Goal: Information Seeking & Learning: Check status

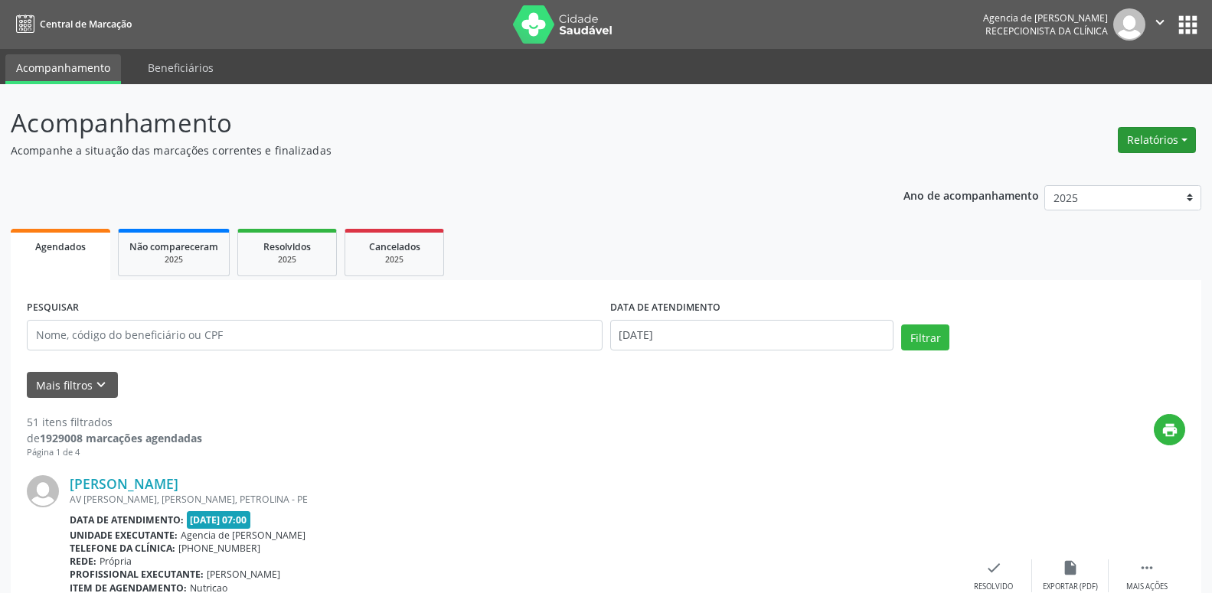
click at [1138, 142] on button "Relatórios" at bounding box center [1157, 140] width 78 height 26
click at [1117, 171] on link "Agendamentos" at bounding box center [1114, 172] width 165 height 21
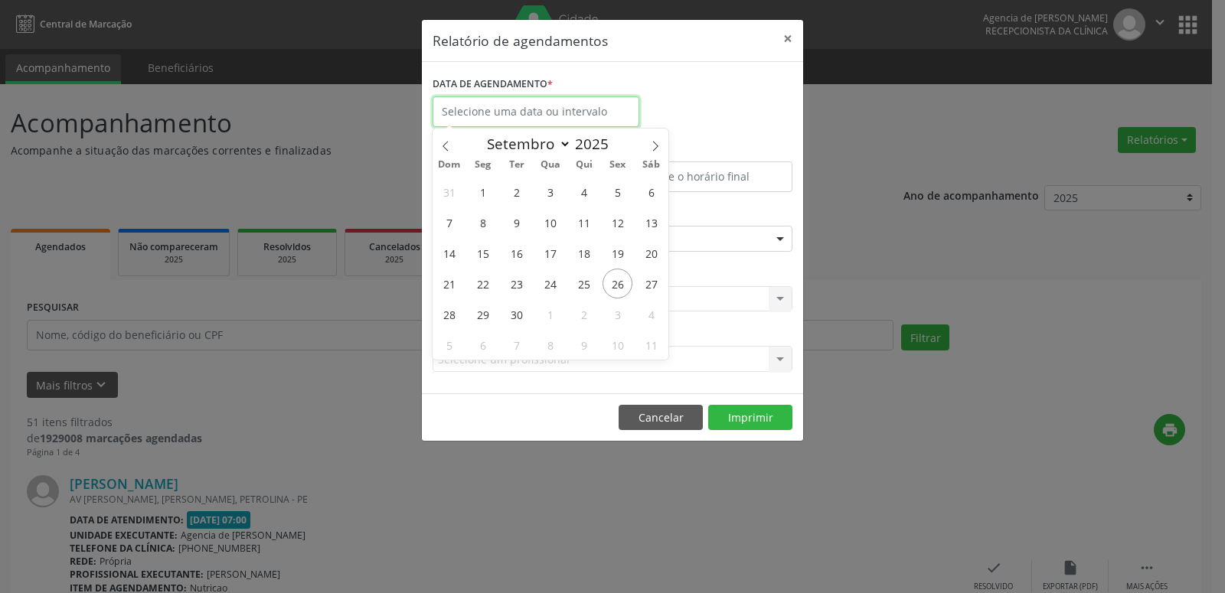
click at [573, 121] on input "text" at bounding box center [536, 111] width 207 height 31
click at [652, 144] on icon at bounding box center [655, 146] width 11 height 11
select select "9"
click at [551, 187] on span "1" at bounding box center [550, 192] width 30 height 30
type input "01/10/2025"
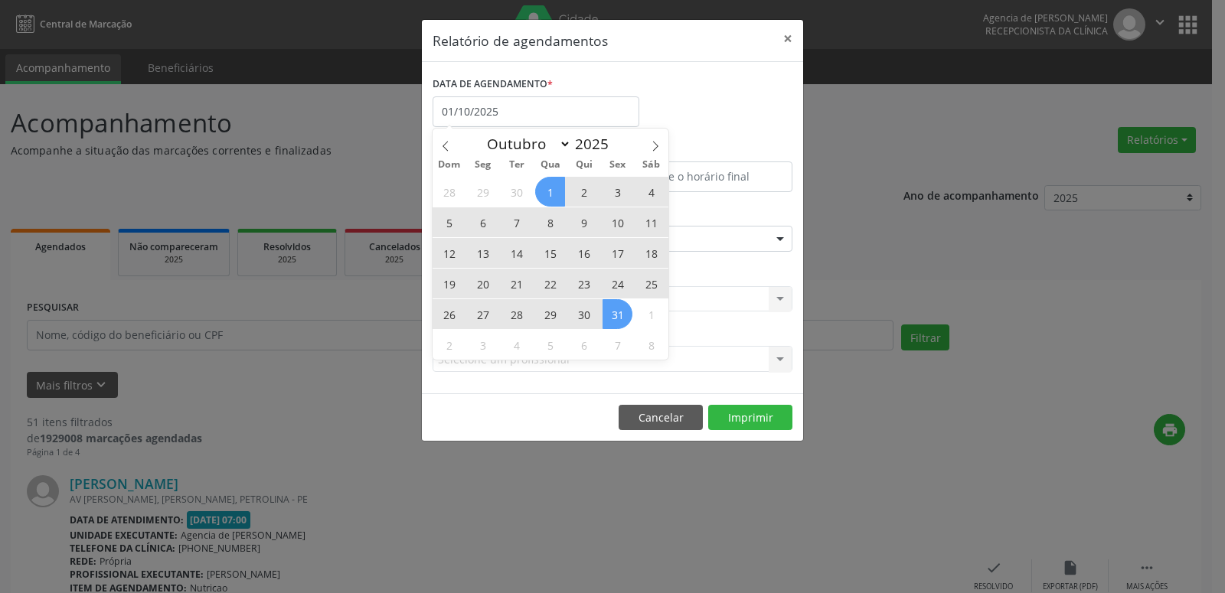
click at [612, 319] on span "31" at bounding box center [618, 314] width 30 height 30
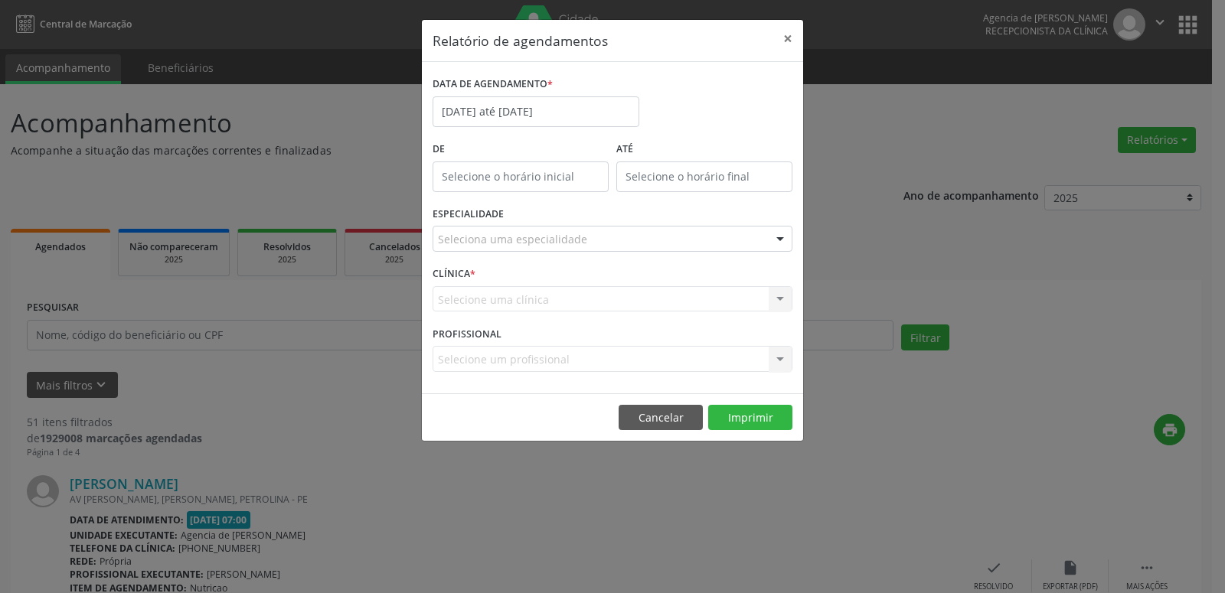
click at [598, 240] on div "Seleciona uma especialidade" at bounding box center [613, 239] width 360 height 26
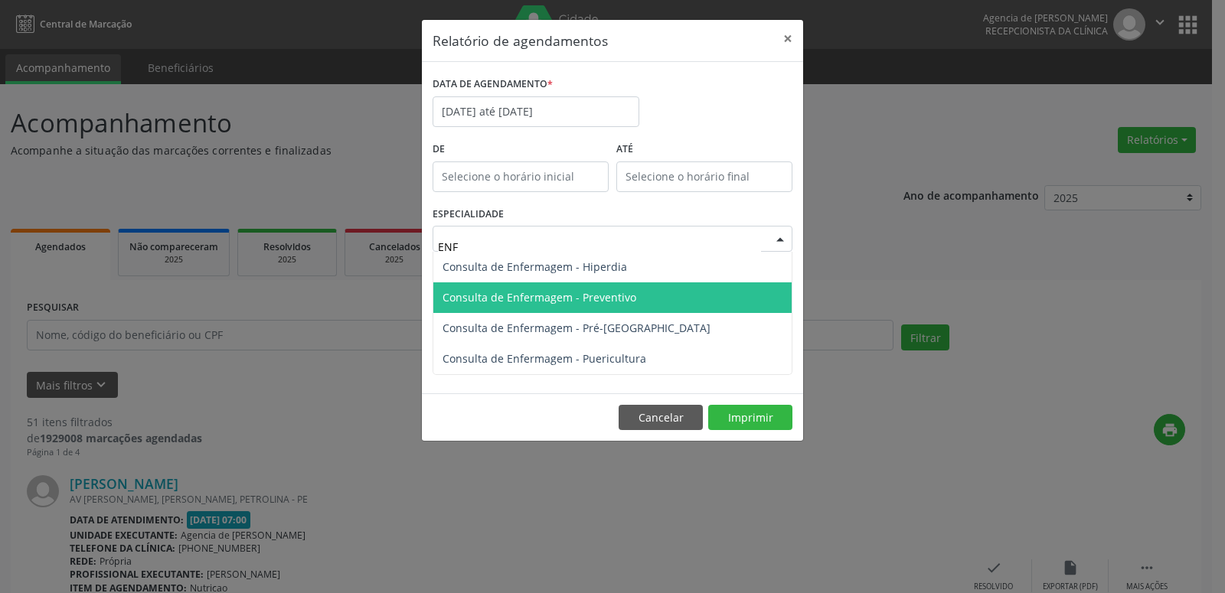
click at [618, 306] on span "Consulta de Enfermagem - Preventivo" at bounding box center [612, 298] width 358 height 31
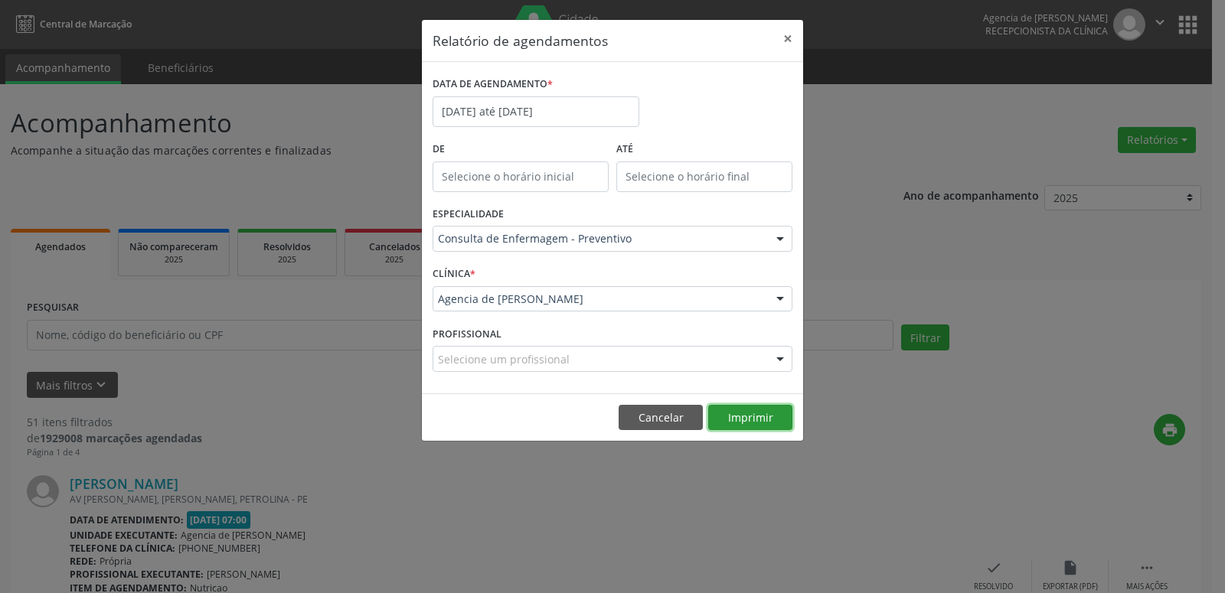
click at [745, 428] on button "Imprimir" at bounding box center [750, 418] width 84 height 26
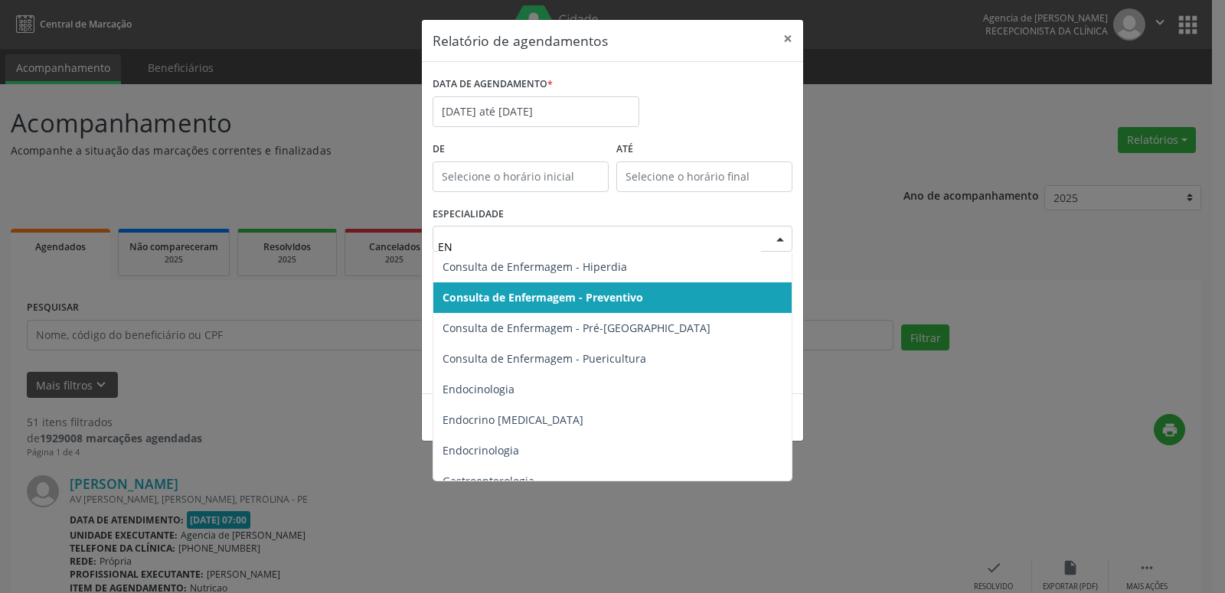
type input "ENF"
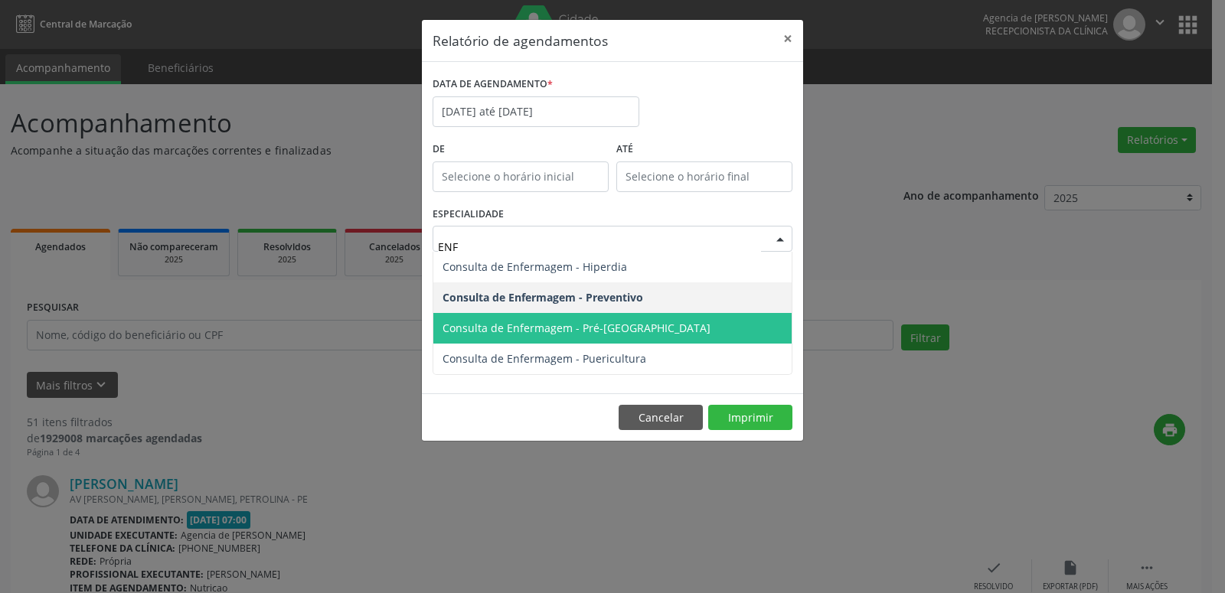
click at [609, 322] on span "Consulta de Enfermagem - Pré-[GEOGRAPHIC_DATA]" at bounding box center [577, 328] width 268 height 15
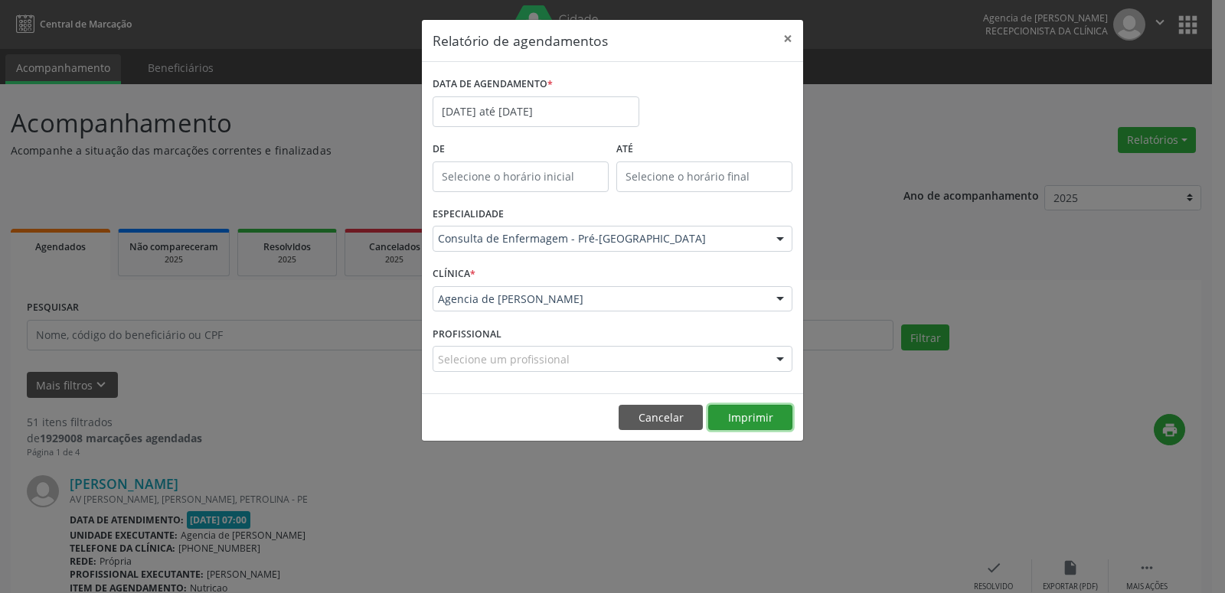
click at [772, 414] on button "Imprimir" at bounding box center [750, 418] width 84 height 26
click at [791, 39] on button "×" at bounding box center [788, 39] width 31 height 38
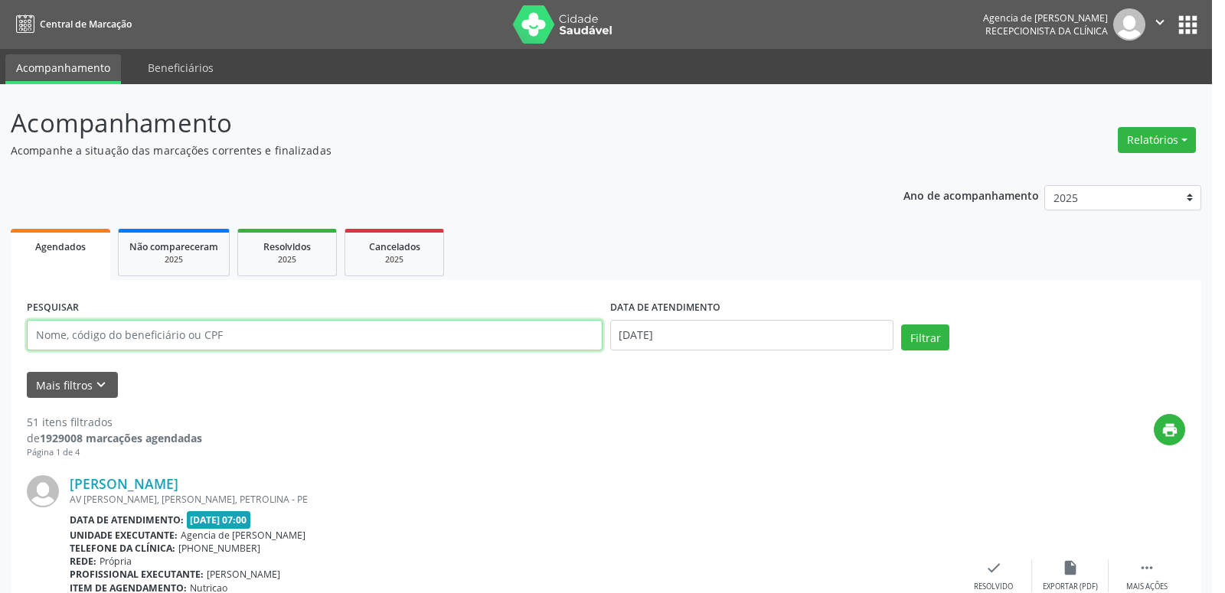
click at [269, 335] on input "text" at bounding box center [315, 335] width 576 height 31
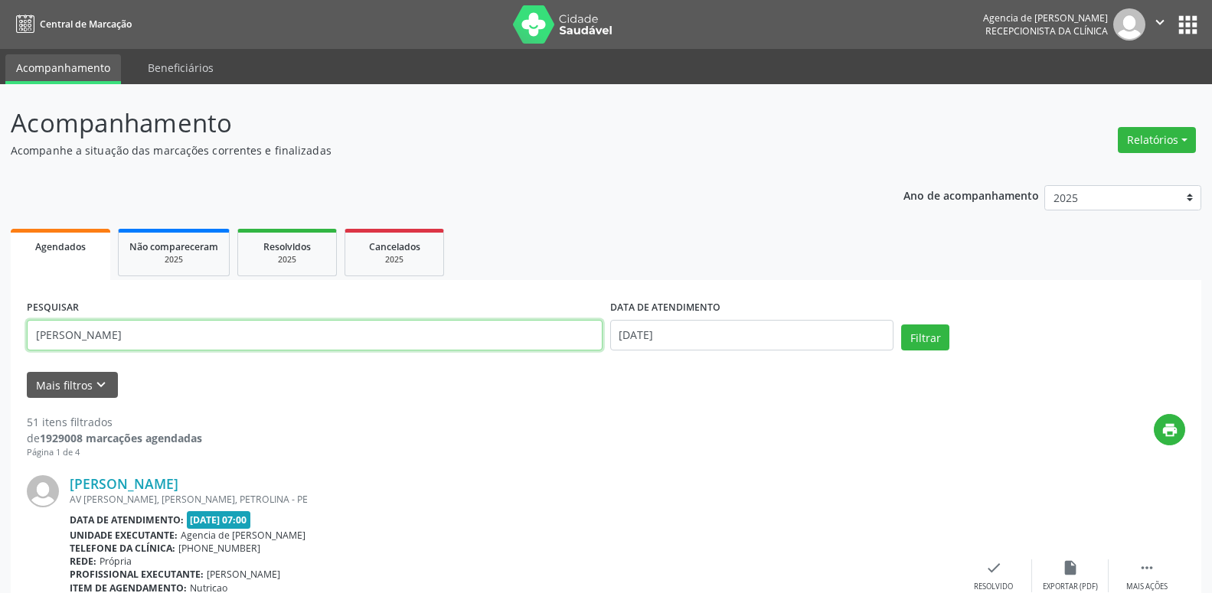
type input "[PERSON_NAME]"
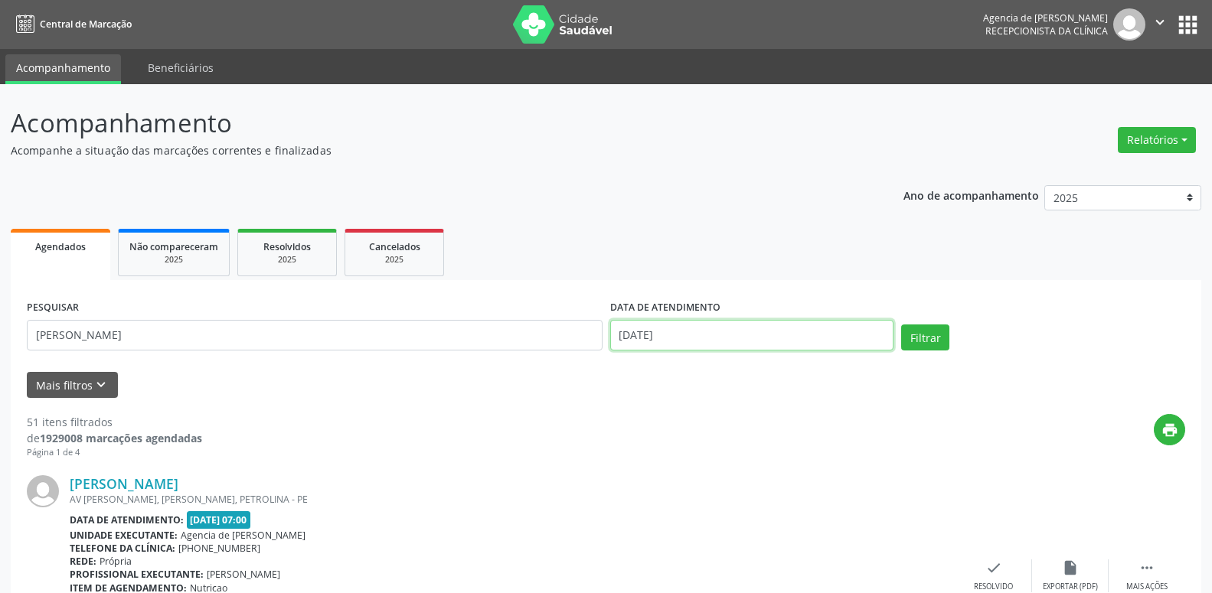
click at [705, 342] on input "[DATE]" at bounding box center [752, 335] width 284 height 31
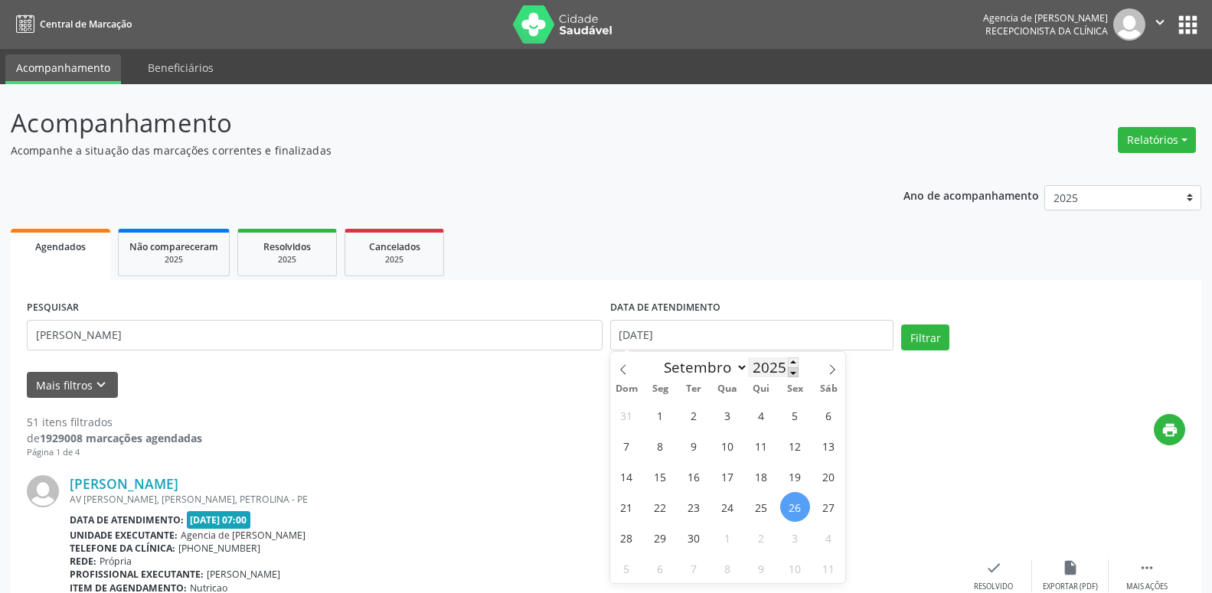
click at [789, 373] on span at bounding box center [793, 373] width 11 height 10
type input "2023"
click at [797, 414] on span "1" at bounding box center [795, 415] width 30 height 30
type input "[DATE]"
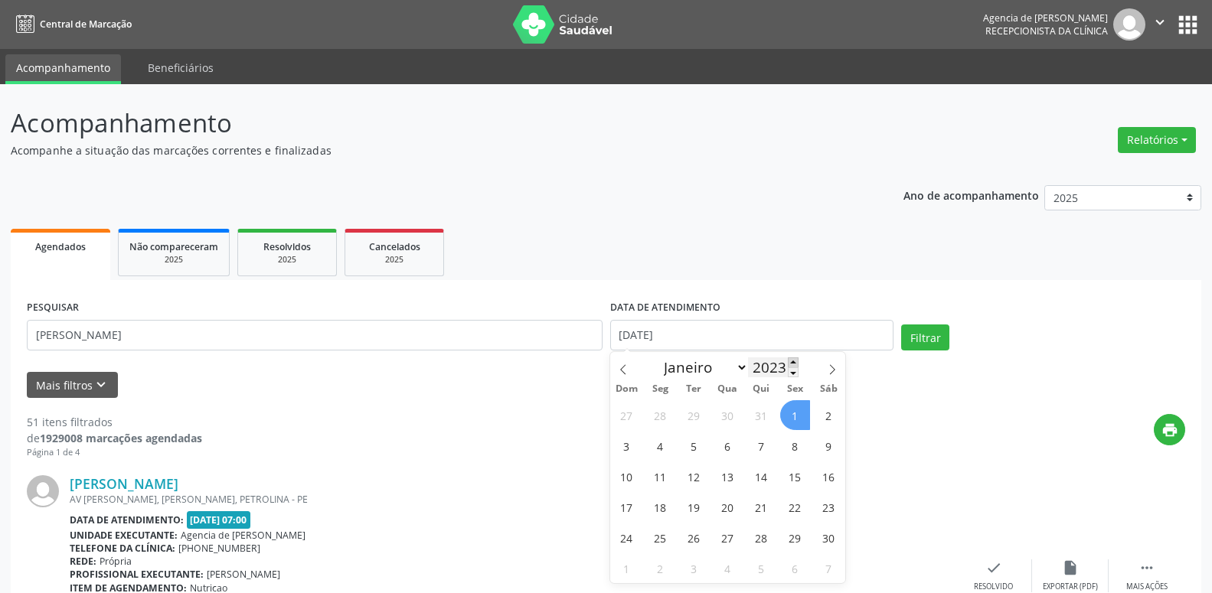
click at [794, 364] on span at bounding box center [793, 363] width 11 height 10
type input "2025"
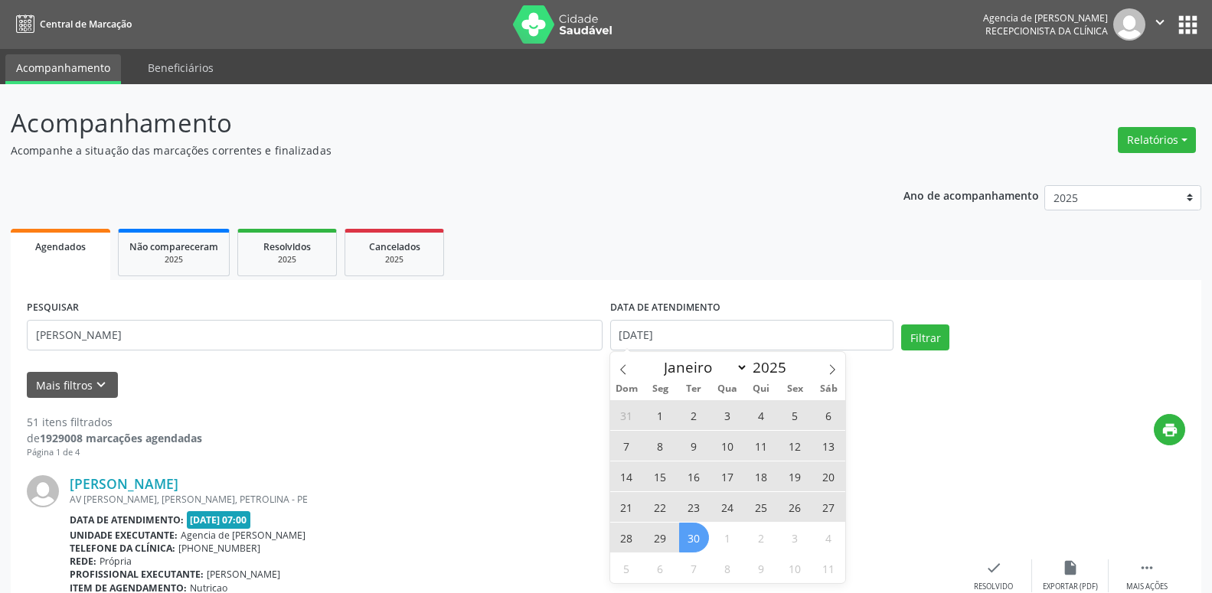
click at [702, 535] on span "30" at bounding box center [694, 538] width 30 height 30
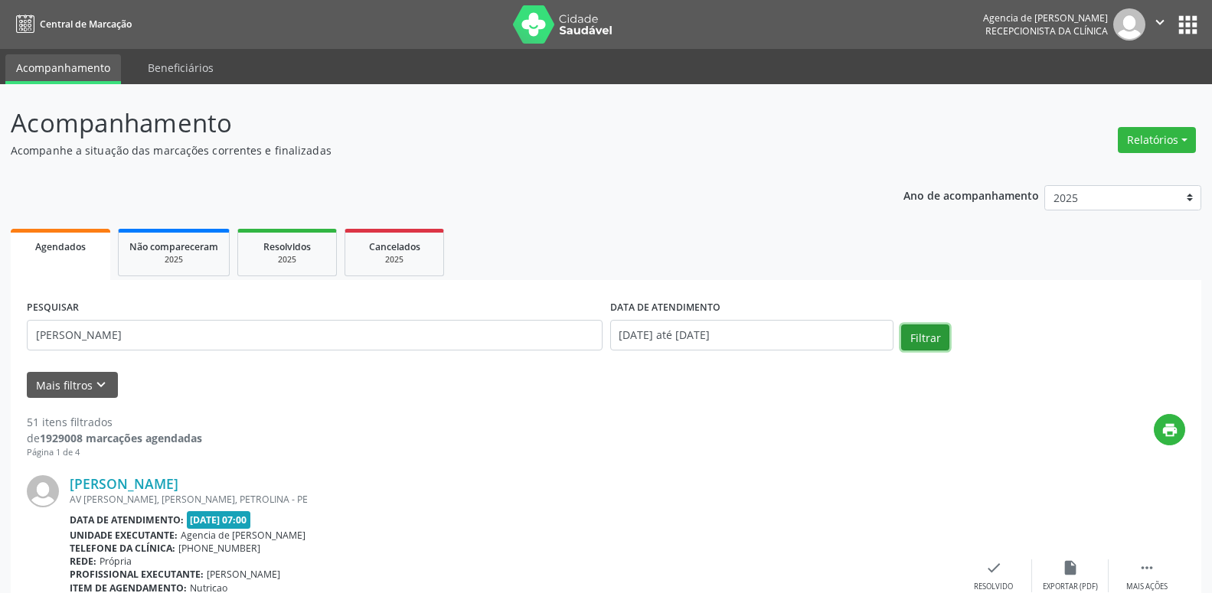
click at [941, 338] on button "Filtrar" at bounding box center [925, 338] width 48 height 26
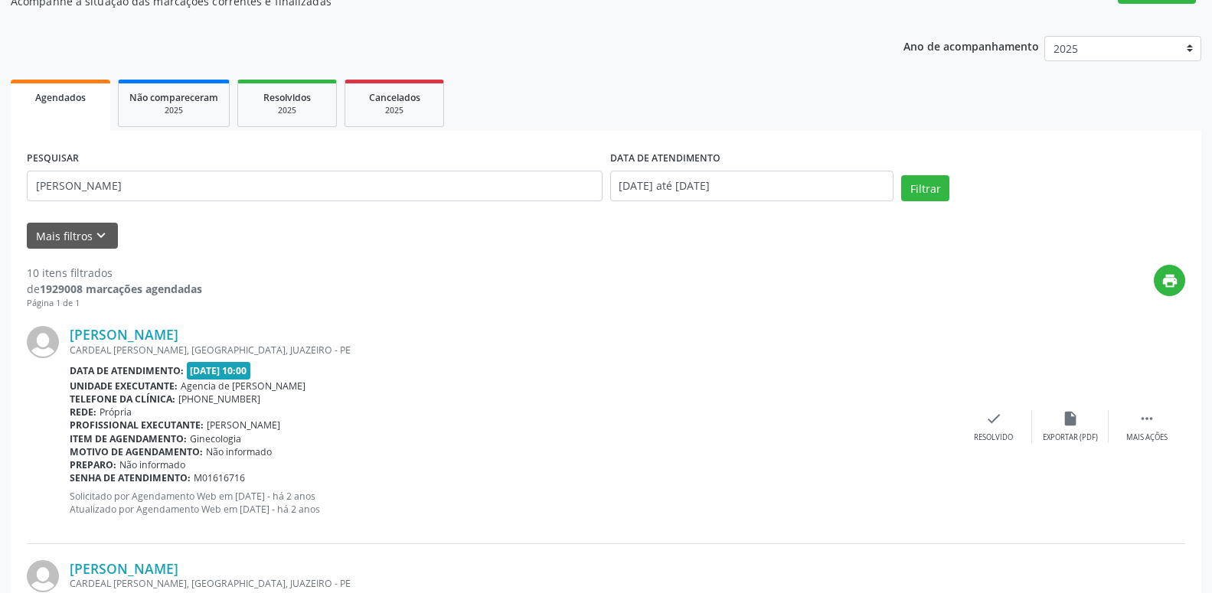
scroll to position [156, 0]
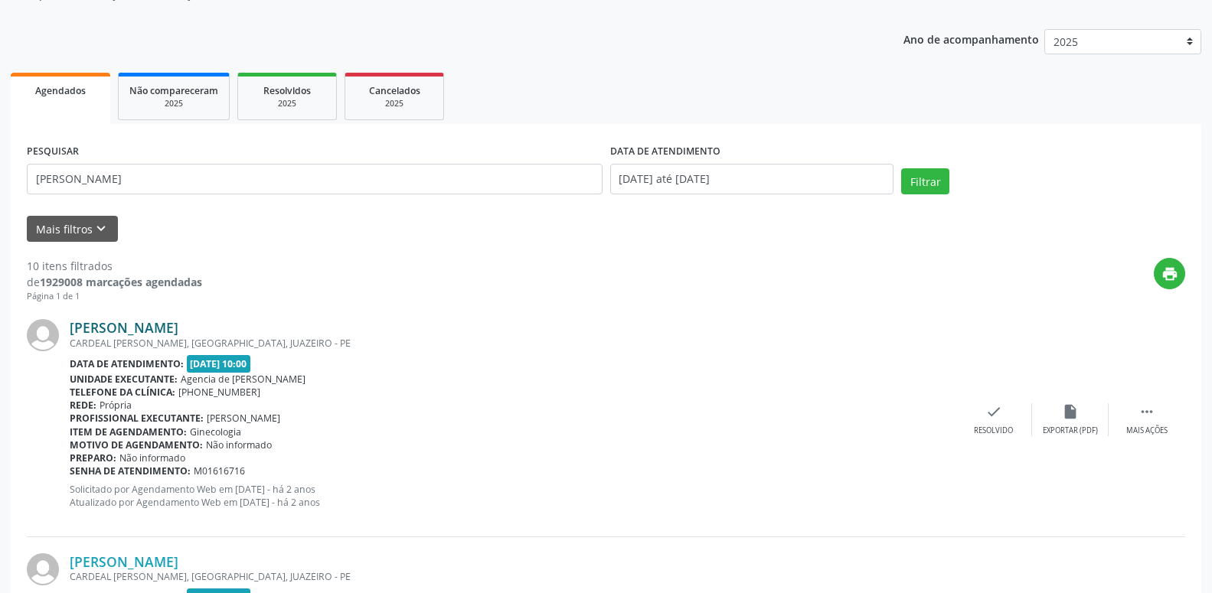
click at [178, 335] on link "[PERSON_NAME]" at bounding box center [124, 327] width 109 height 17
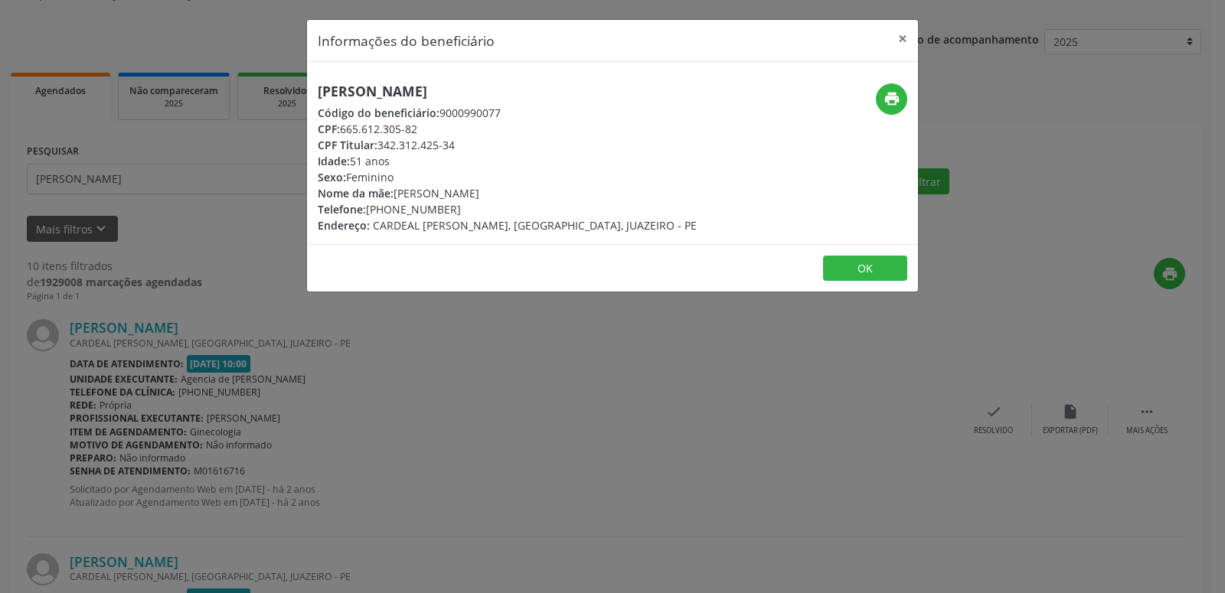
click at [366, 209] on span "Telefone:" at bounding box center [342, 209] width 48 height 15
drag, startPoint x: 368, startPoint y: 211, endPoint x: 447, endPoint y: 209, distance: 78.9
click at [447, 209] on div "Telefone: [PHONE_NUMBER]" at bounding box center [507, 209] width 379 height 16
copy div "[PHONE_NUMBER]"
click at [531, 149] on div "CPF Titular: 342.312.425-34" at bounding box center [507, 145] width 379 height 16
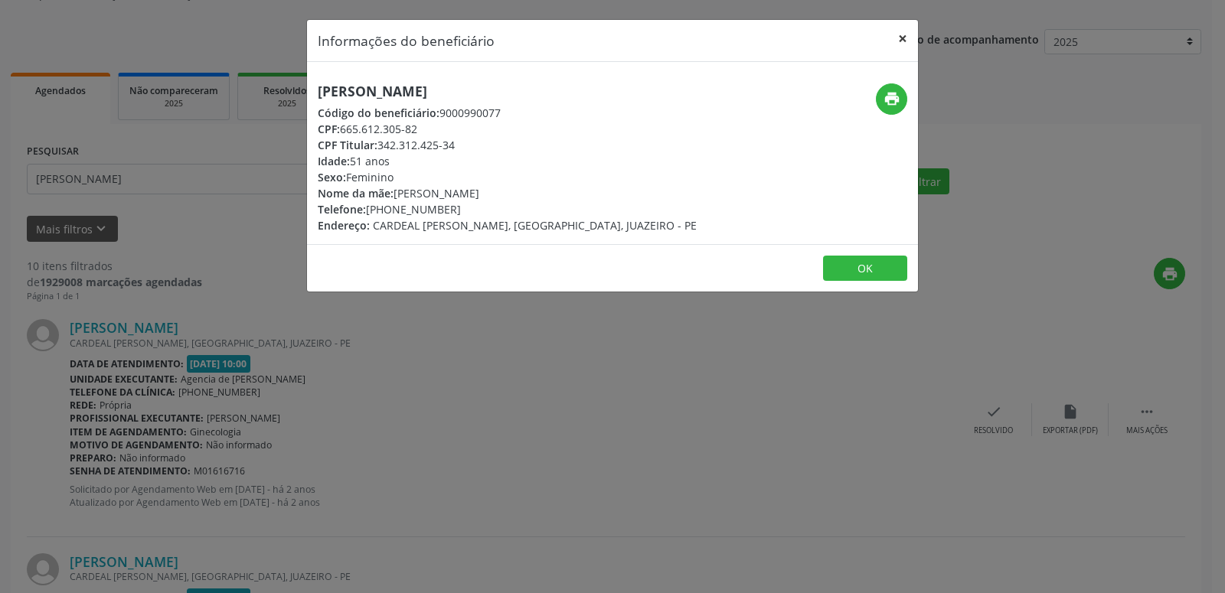
click at [901, 39] on button "×" at bounding box center [902, 39] width 31 height 38
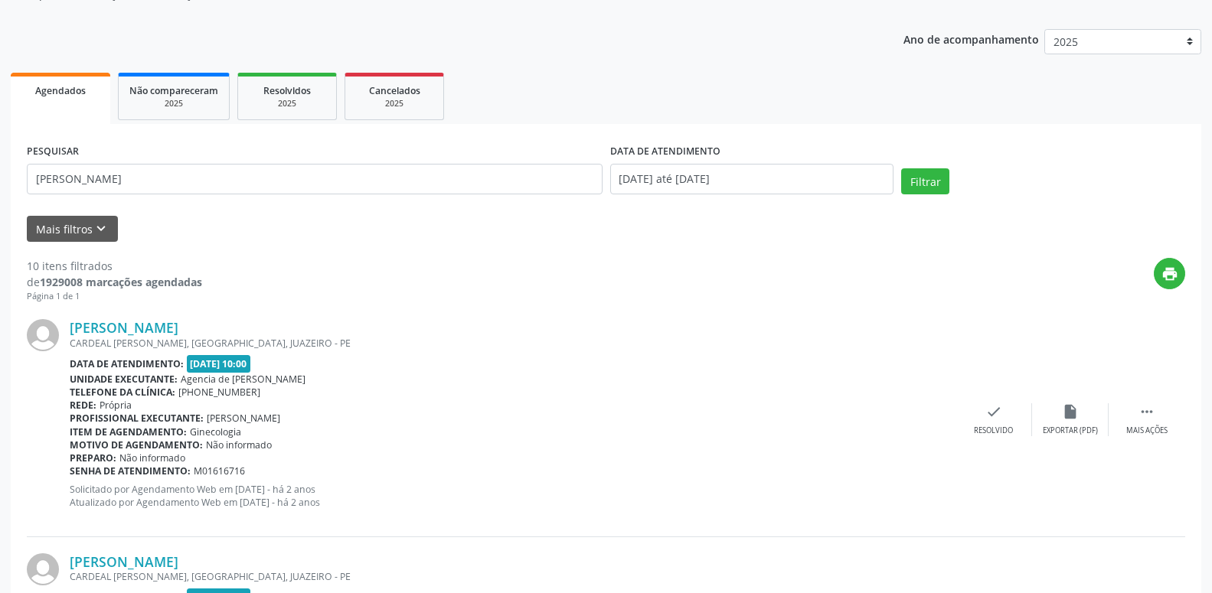
click at [581, 144] on div "PESQUISAR [PERSON_NAME]" at bounding box center [314, 172] width 583 height 65
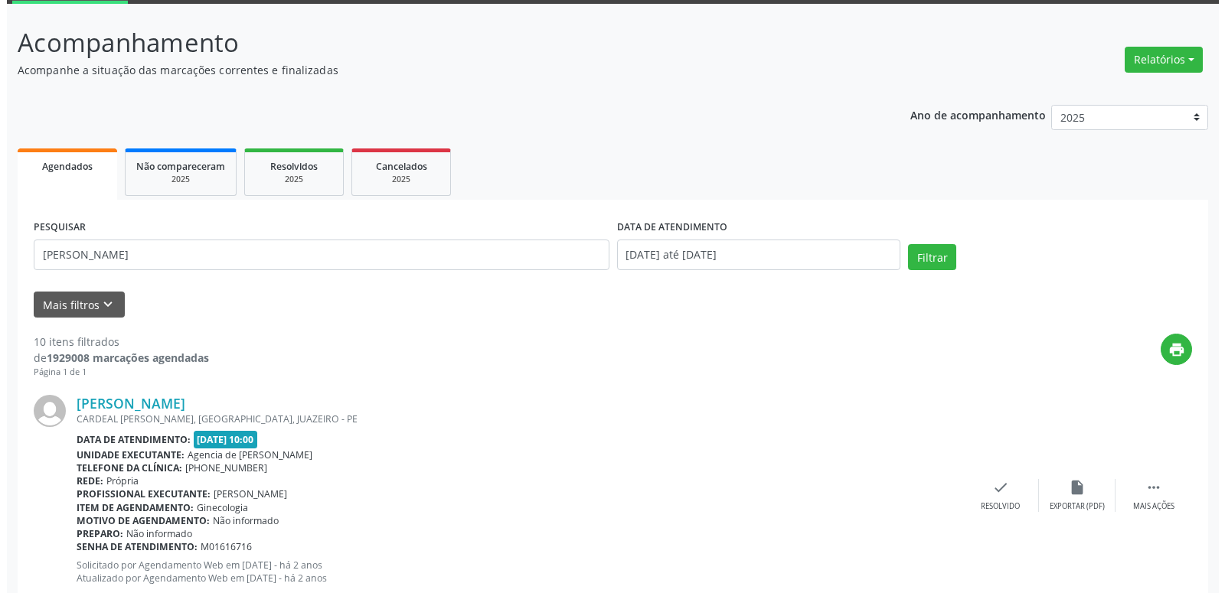
scroll to position [0, 0]
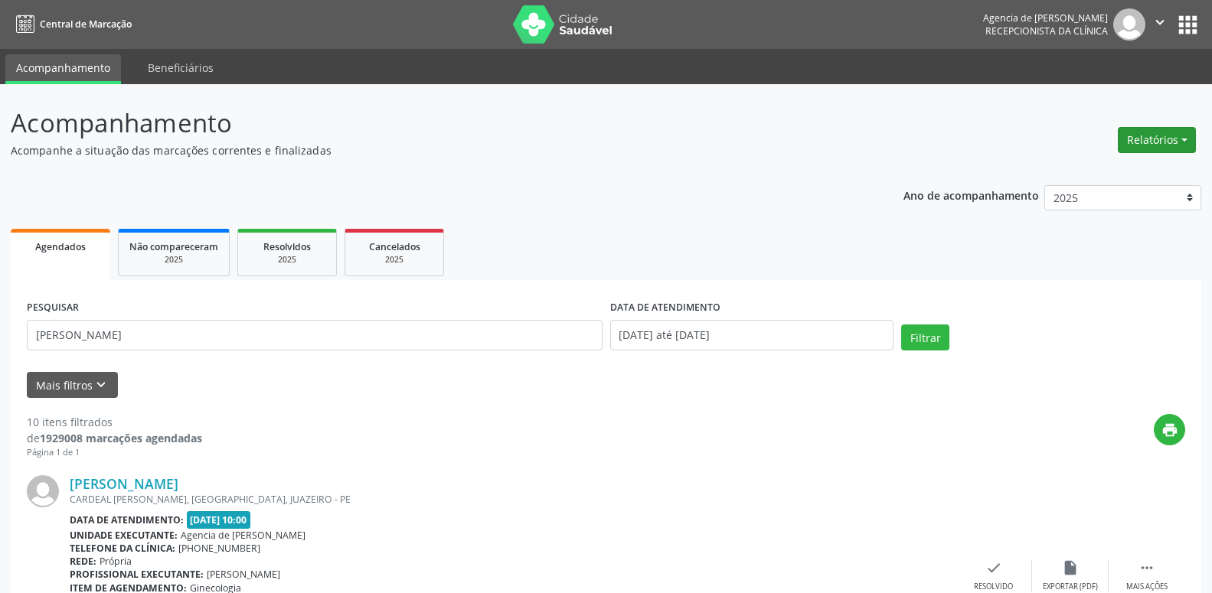
click at [1179, 146] on button "Relatórios" at bounding box center [1157, 140] width 78 height 26
click at [1141, 166] on link "Agendamentos" at bounding box center [1114, 172] width 165 height 21
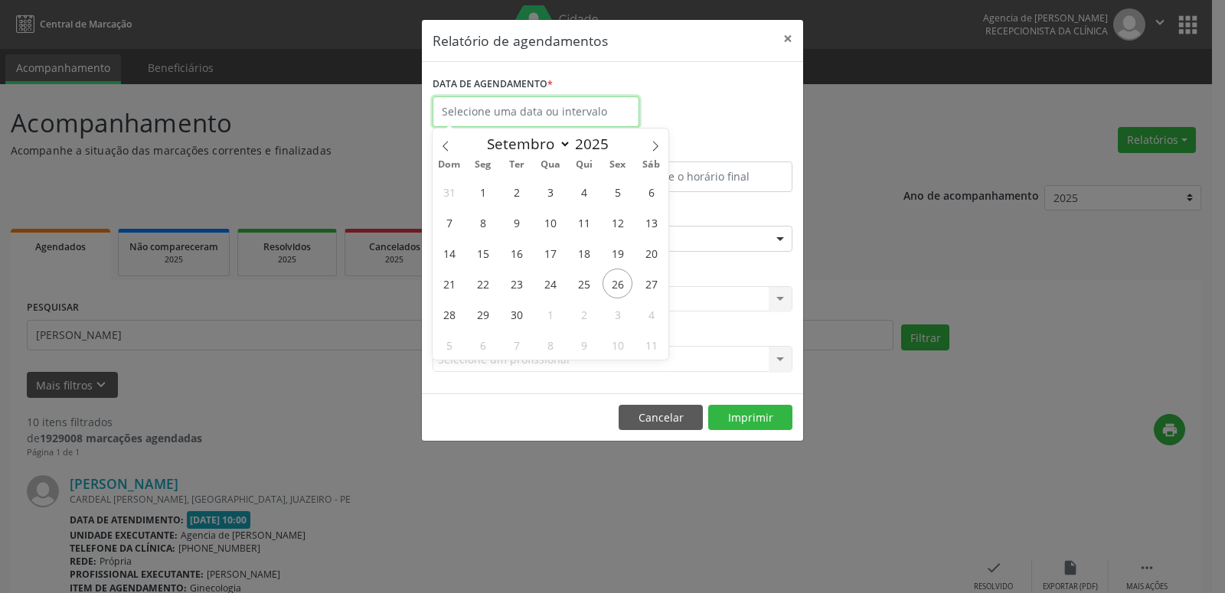
click at [554, 100] on input "text" at bounding box center [536, 111] width 207 height 31
click at [652, 143] on icon at bounding box center [655, 146] width 11 height 11
select select "9"
click at [552, 188] on span "1" at bounding box center [550, 192] width 30 height 30
type input "01/10/2025"
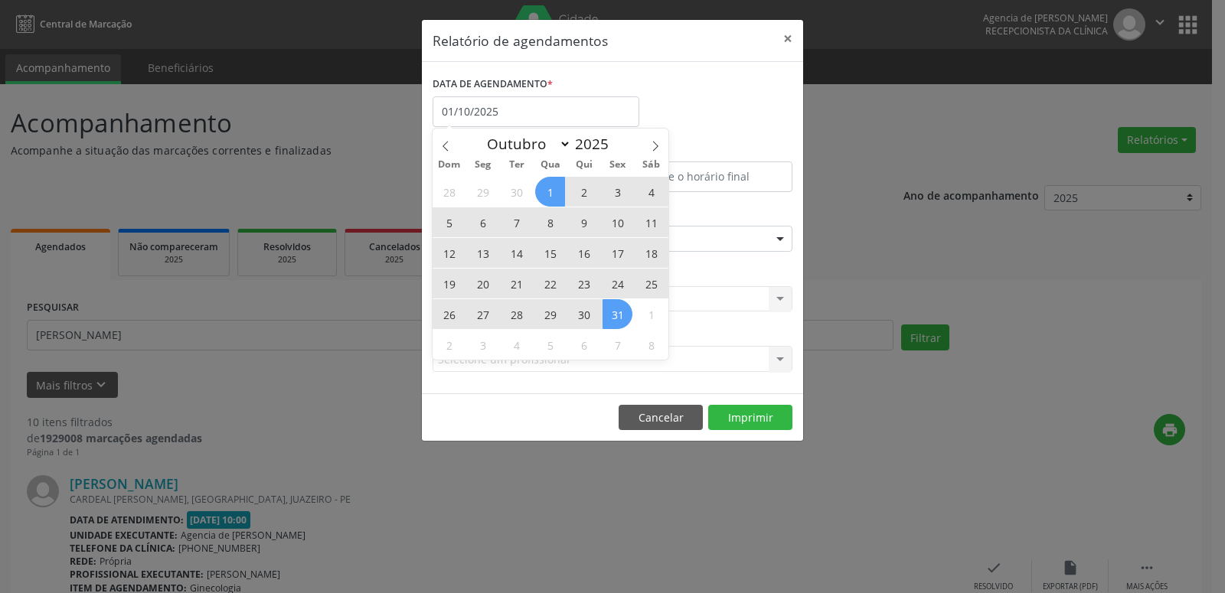
click at [609, 313] on span "31" at bounding box center [618, 314] width 30 height 30
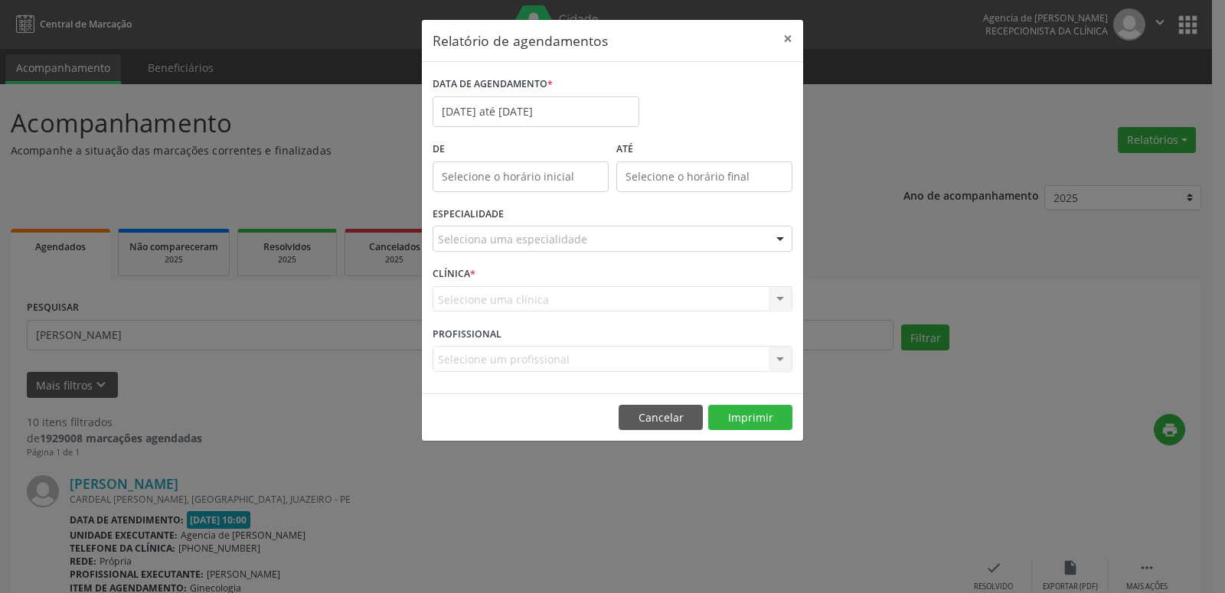
click at [658, 249] on div "Seleciona uma especialidade" at bounding box center [613, 239] width 360 height 26
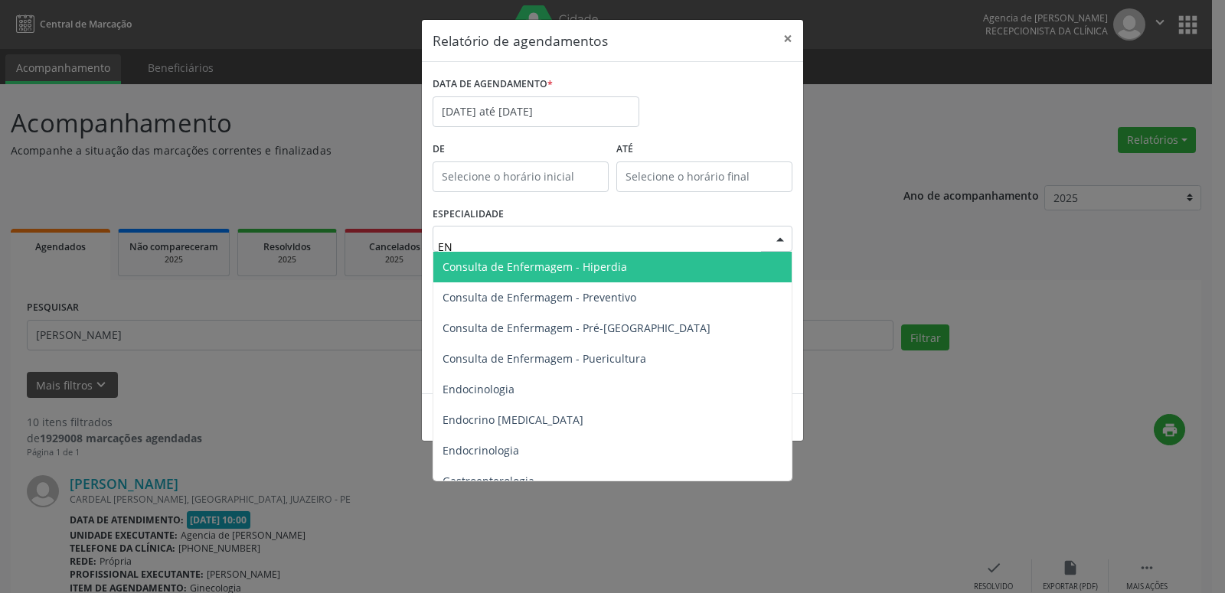
type input "ENF"
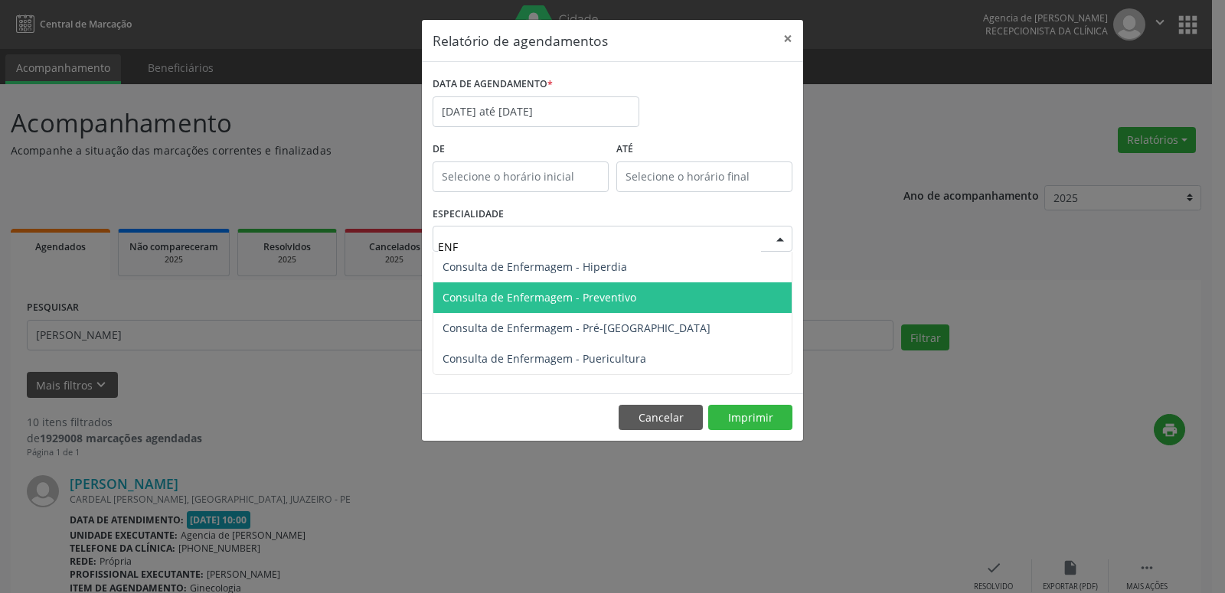
click at [610, 299] on span "Consulta de Enfermagem - Preventivo" at bounding box center [540, 297] width 194 height 15
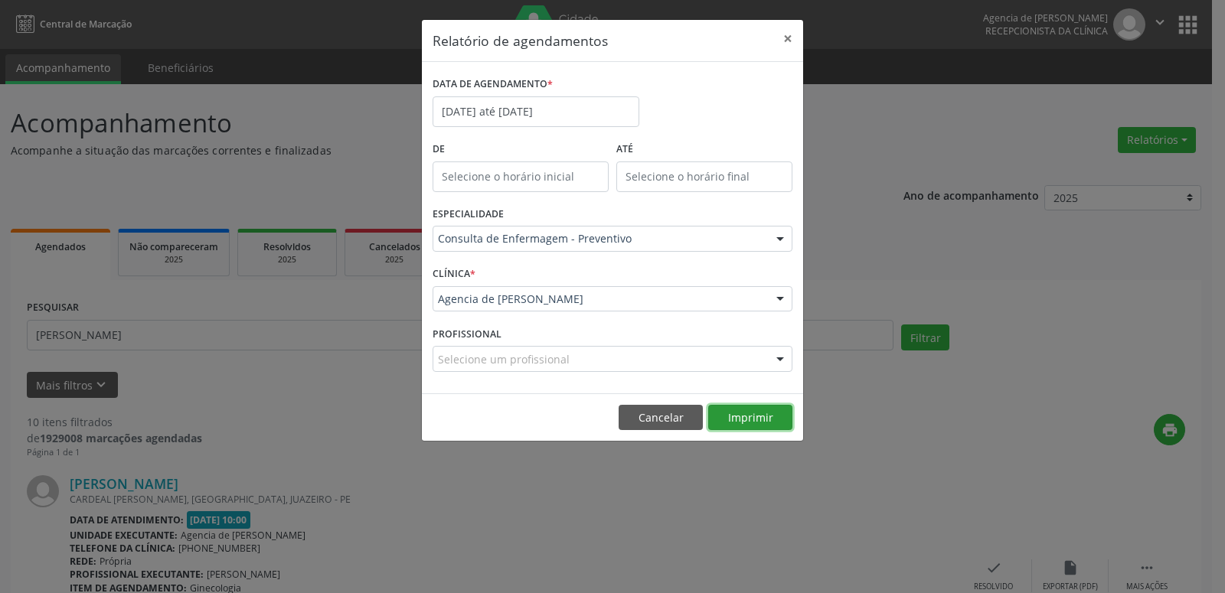
click at [767, 410] on button "Imprimir" at bounding box center [750, 418] width 84 height 26
